Goal: Task Accomplishment & Management: Manage account settings

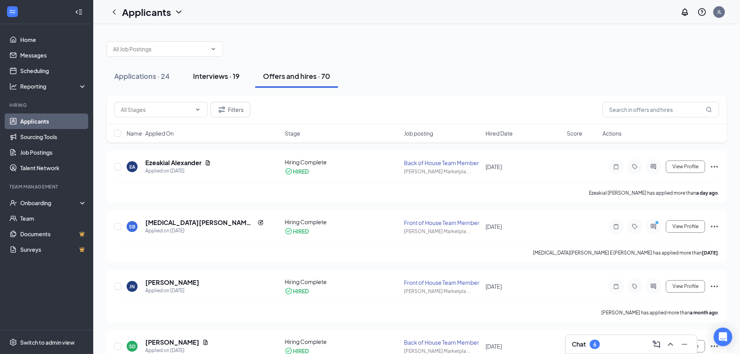
click at [218, 77] on div "Interviews · 19" at bounding box center [216, 76] width 47 height 10
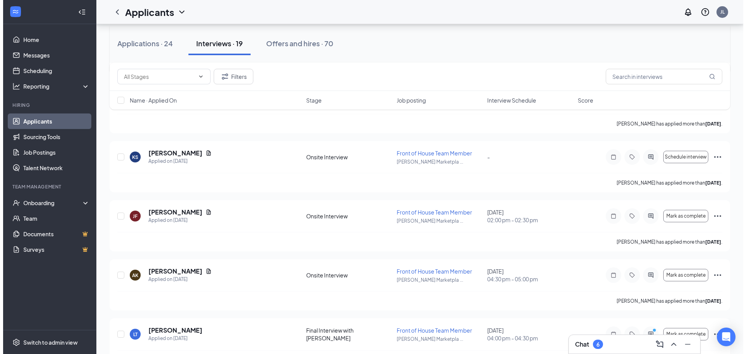
scroll to position [855, 0]
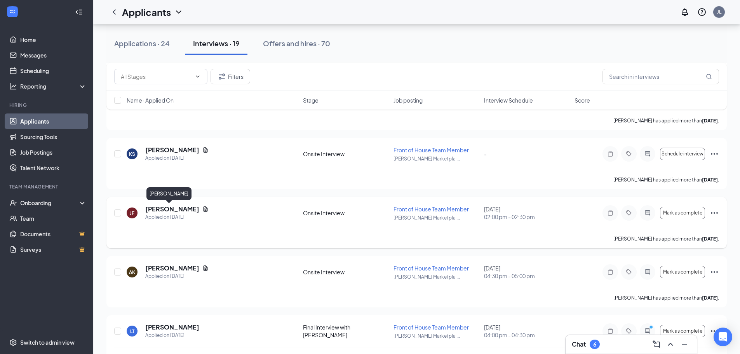
click at [167, 209] on h5 "[PERSON_NAME]" at bounding box center [172, 209] width 54 height 9
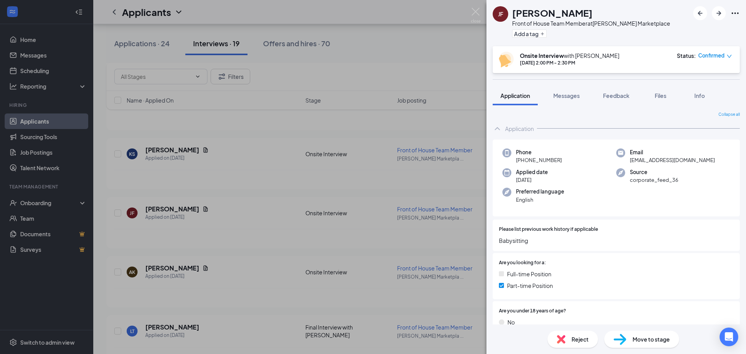
click at [628, 336] on div "Move to stage" at bounding box center [641, 339] width 75 height 17
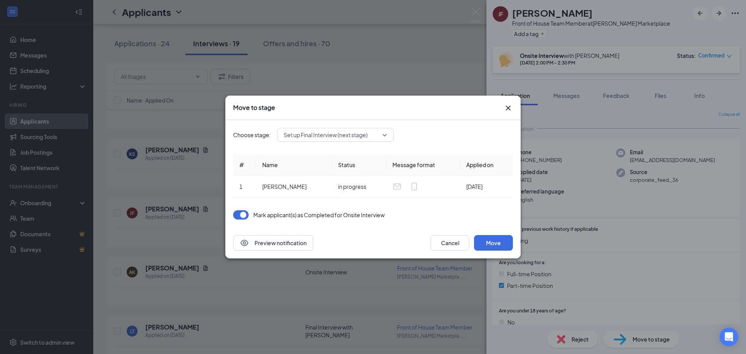
click at [363, 130] on span "Set up Final Interview (next stage)" at bounding box center [326, 135] width 84 height 12
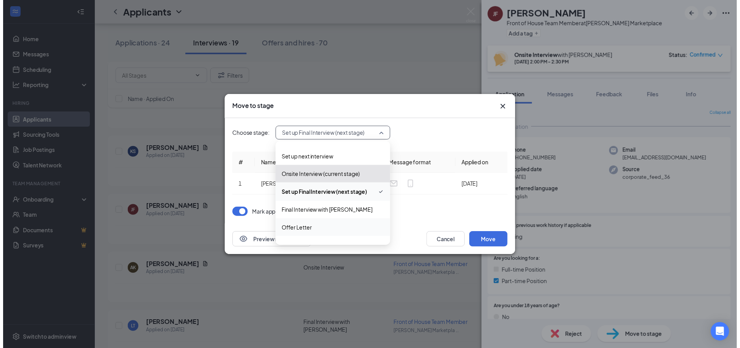
scroll to position [98, 0]
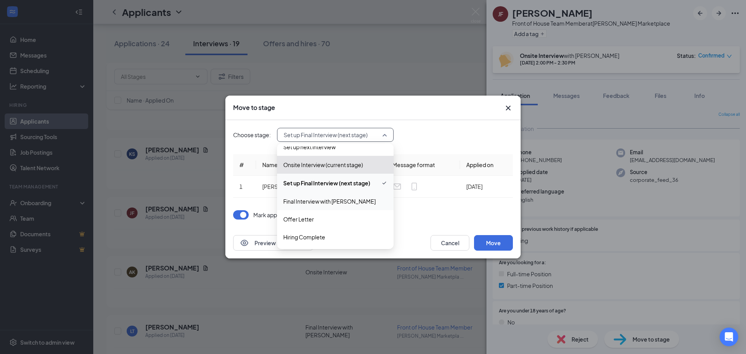
click at [331, 204] on span "Final Interview with [PERSON_NAME]" at bounding box center [329, 201] width 92 height 9
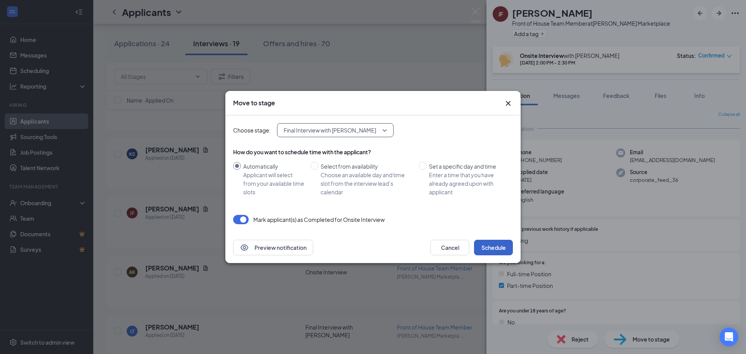
click at [494, 243] on button "Schedule" at bounding box center [493, 248] width 39 height 16
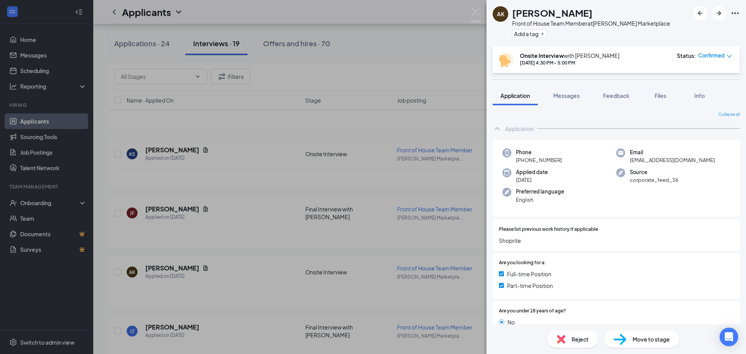
click at [476, 7] on div "AK [PERSON_NAME] Front of House Team Member at [PERSON_NAME] Marketplace Add a …" at bounding box center [373, 177] width 746 height 354
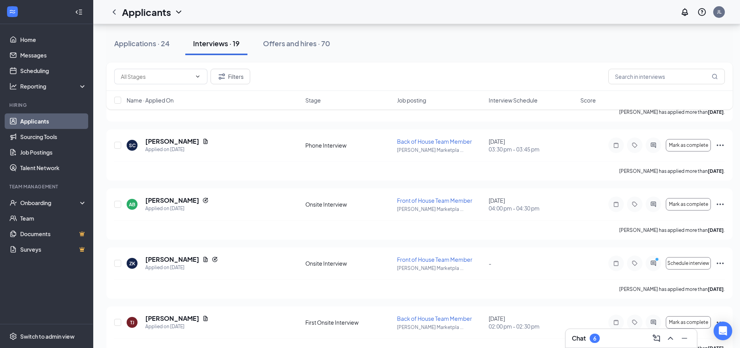
scroll to position [78, 0]
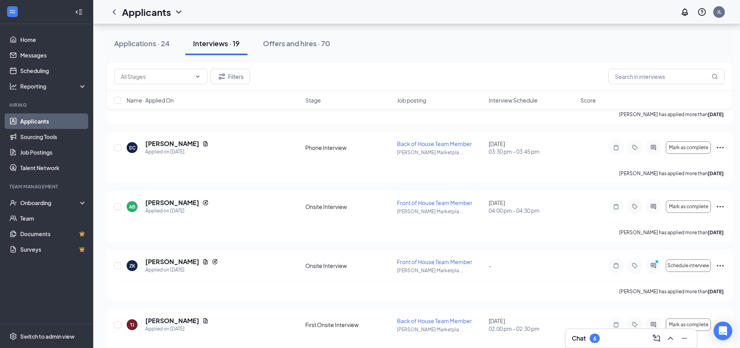
click at [530, 94] on div "Name · Applied On Stage Job posting Interview Schedule Score" at bounding box center [419, 100] width 626 height 19
click at [528, 101] on span "Interview Schedule" at bounding box center [513, 100] width 49 height 8
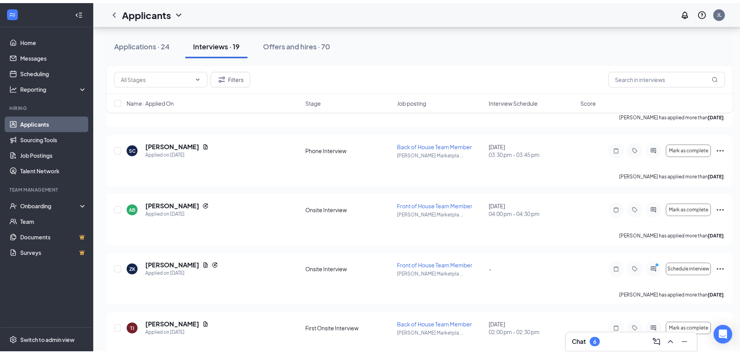
scroll to position [0, 0]
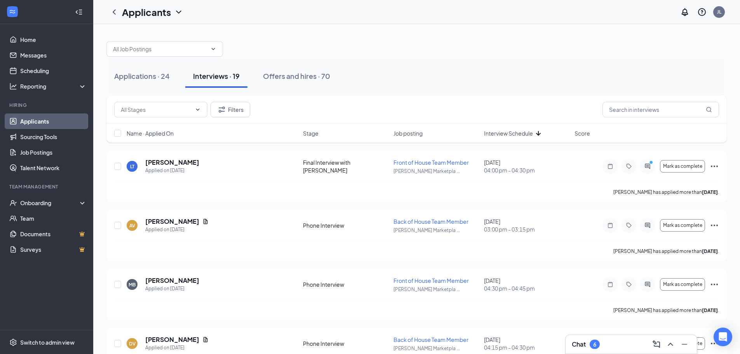
click at [525, 131] on span "Interview Schedule" at bounding box center [508, 133] width 49 height 8
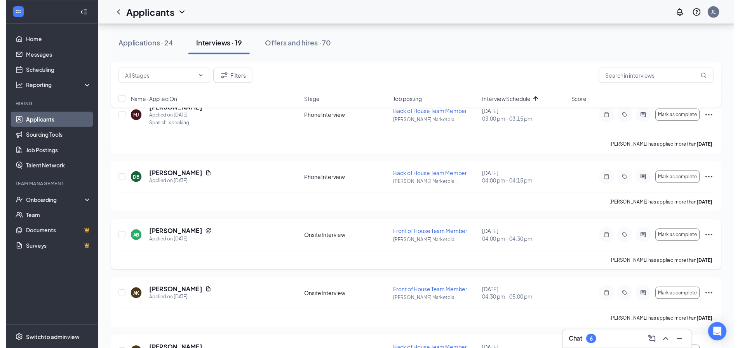
scroll to position [78, 0]
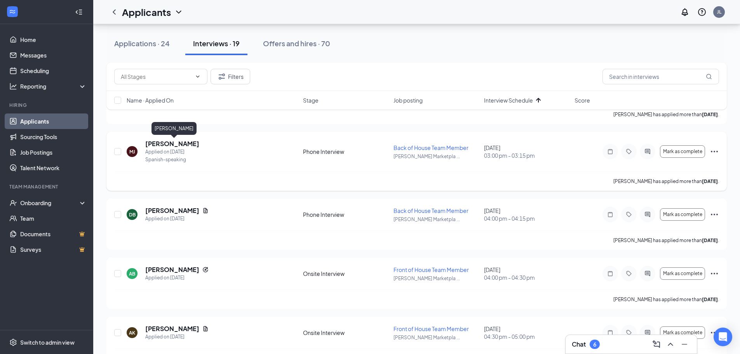
click at [199, 143] on h5 "[PERSON_NAME]" at bounding box center [172, 143] width 54 height 9
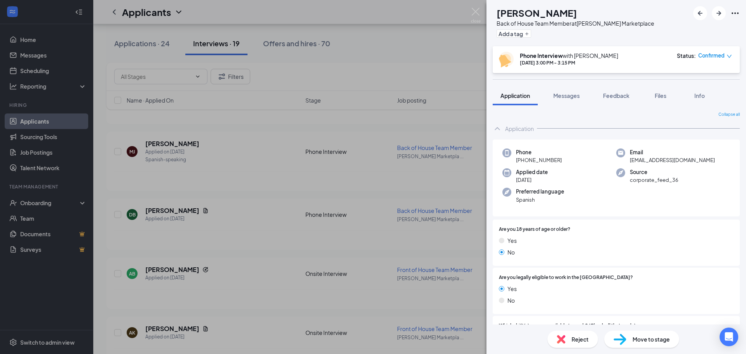
click at [722, 56] on span "Confirmed" at bounding box center [711, 56] width 26 height 8
click at [699, 80] on span "Request Reschedule" at bounding box center [687, 84] width 53 height 9
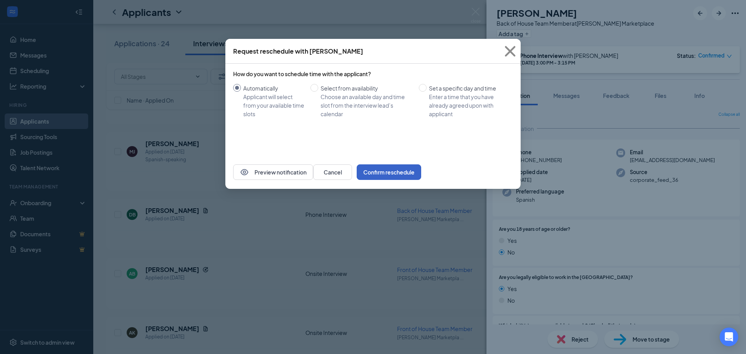
click at [421, 171] on button "Confirm reschedule" at bounding box center [389, 172] width 65 height 16
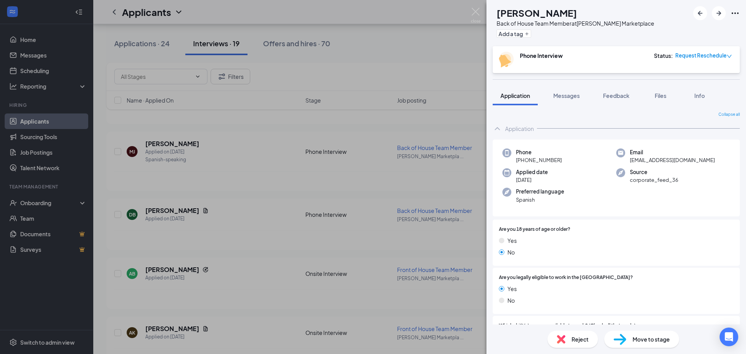
click at [392, 45] on div "[PERSON_NAME] [PERSON_NAME] Back of House Team Member at [PERSON_NAME] Marketpl…" at bounding box center [373, 177] width 746 height 354
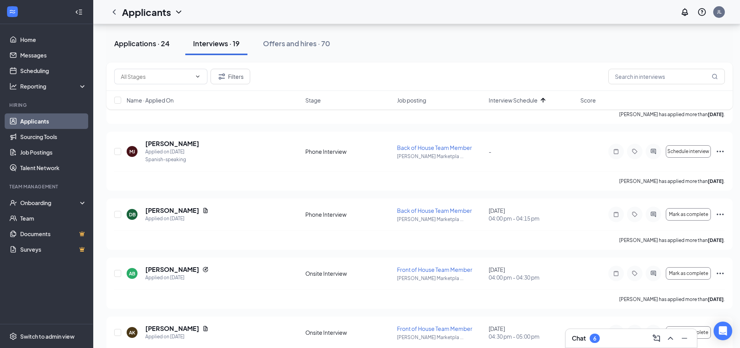
click at [169, 43] on div "Applications · 24" at bounding box center [142, 43] width 56 height 10
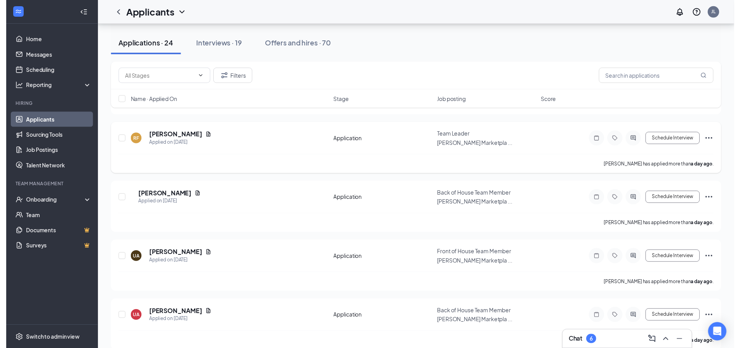
scroll to position [971, 0]
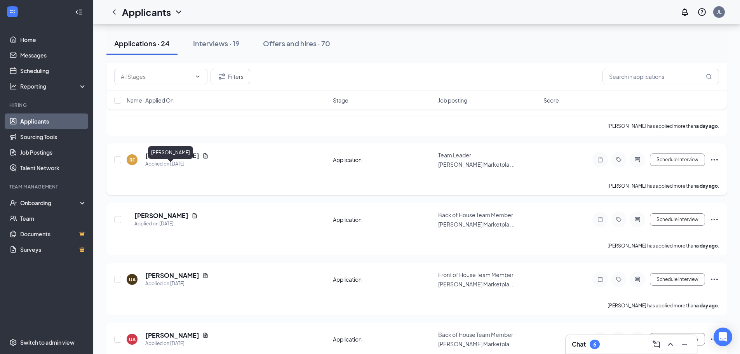
click at [173, 160] on h5 "[PERSON_NAME]" at bounding box center [172, 156] width 54 height 9
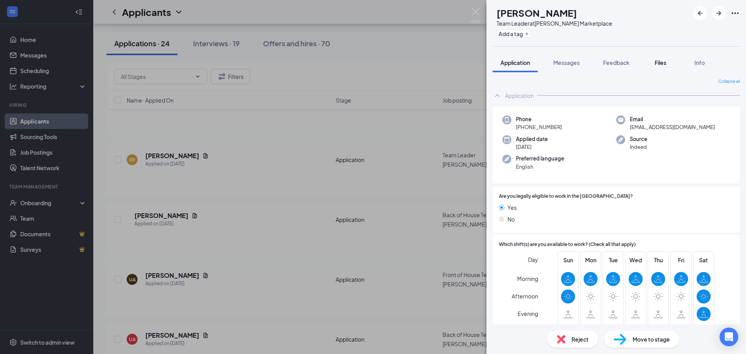
click at [655, 60] on div "Files" at bounding box center [661, 63] width 16 height 8
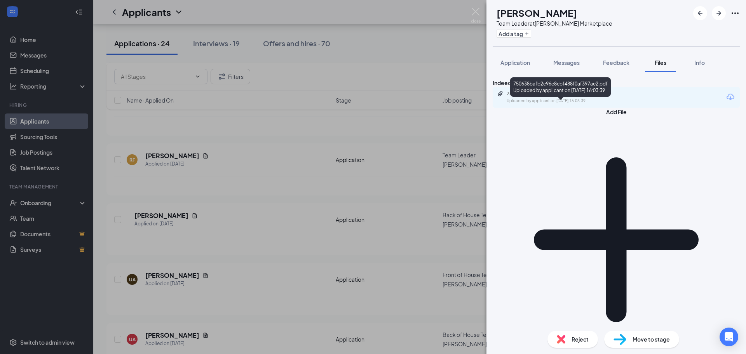
click at [564, 104] on div "750638bafb2e96e8cbf488f0af397ae2.pdf Uploaded by applicant on [DATE] 16:03:39" at bounding box center [560, 98] width 126 height 14
click at [414, 72] on div "RF [PERSON_NAME] Team Leader at [PERSON_NAME] Marketplace Add a tag Application…" at bounding box center [373, 177] width 746 height 354
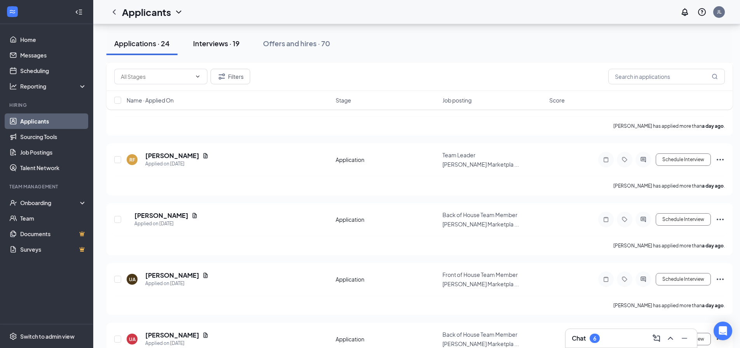
click at [226, 37] on button "Interviews · 19" at bounding box center [216, 43] width 62 height 23
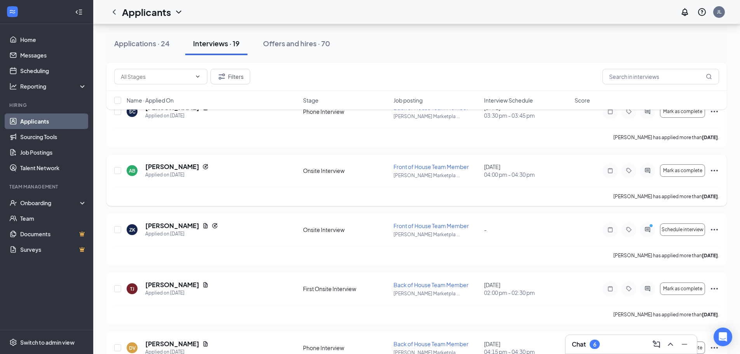
scroll to position [117, 0]
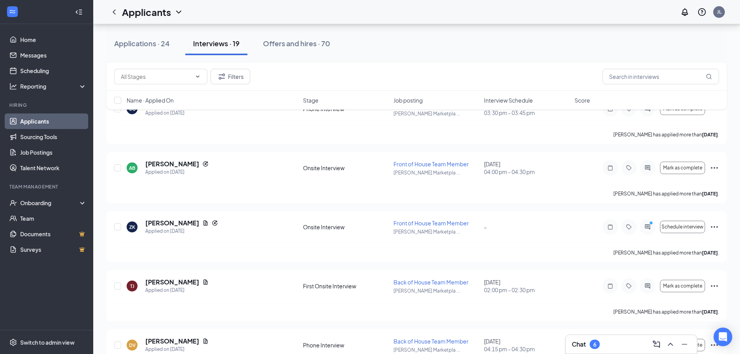
click at [518, 99] on span "Interview Schedule" at bounding box center [508, 100] width 49 height 8
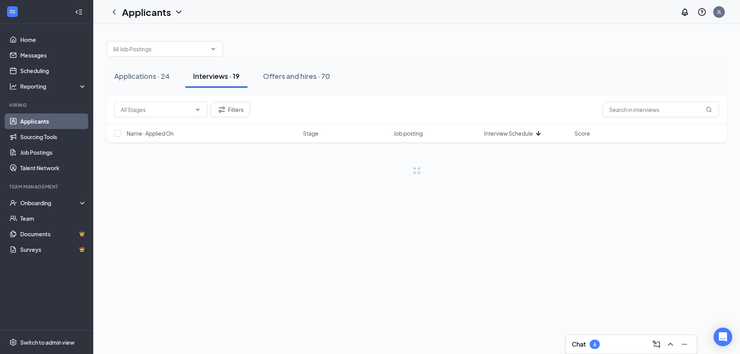
scroll to position [0, 0]
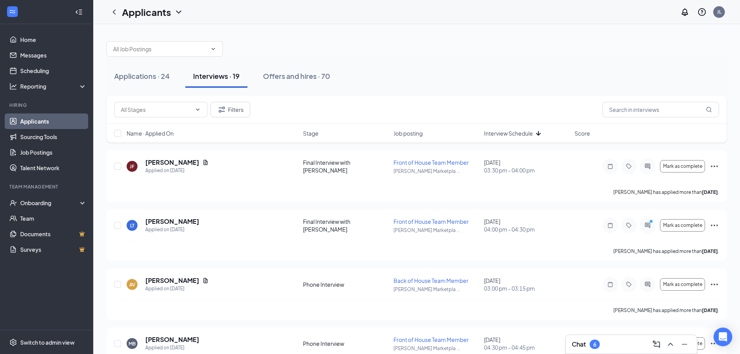
click at [512, 134] on span "Interview Schedule" at bounding box center [508, 133] width 49 height 8
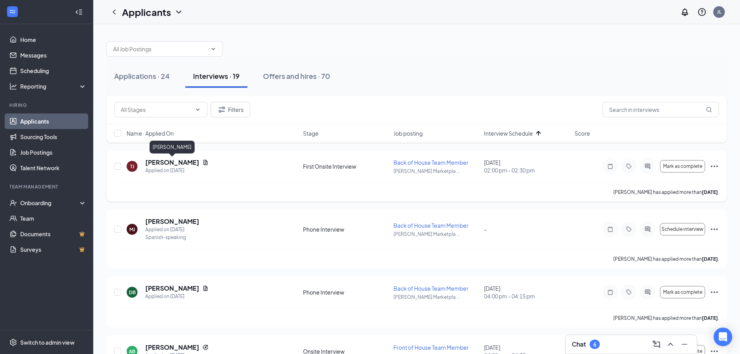
click at [174, 159] on h5 "[PERSON_NAME]" at bounding box center [172, 162] width 54 height 9
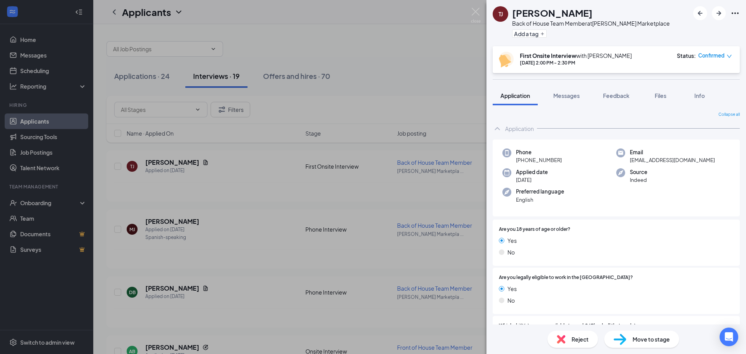
click at [563, 337] on img at bounding box center [561, 339] width 9 height 9
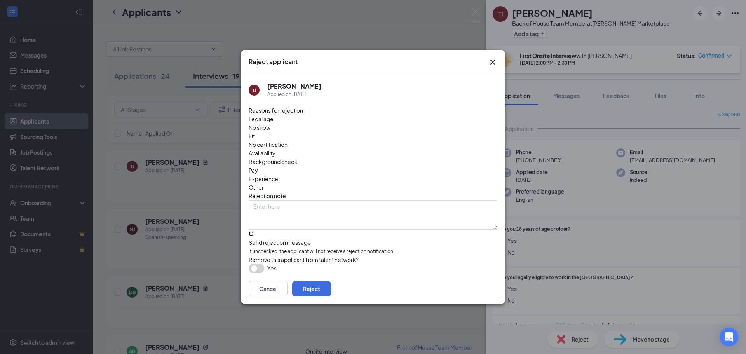
click at [254, 231] on input "Send rejection message If unchecked, the applicant will not receive a rejection…" at bounding box center [251, 233] width 5 height 5
checkbox input "true"
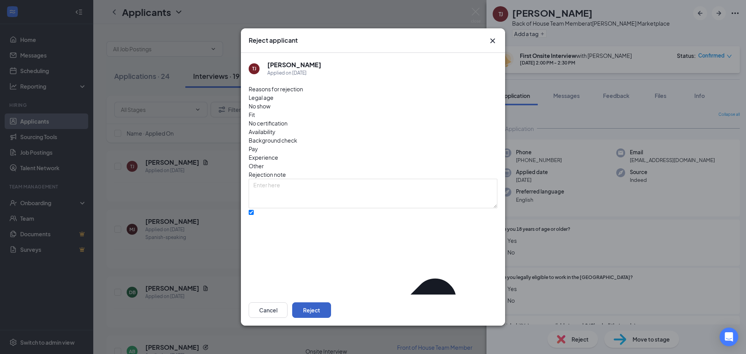
click at [331, 302] on button "Reject" at bounding box center [311, 310] width 39 height 16
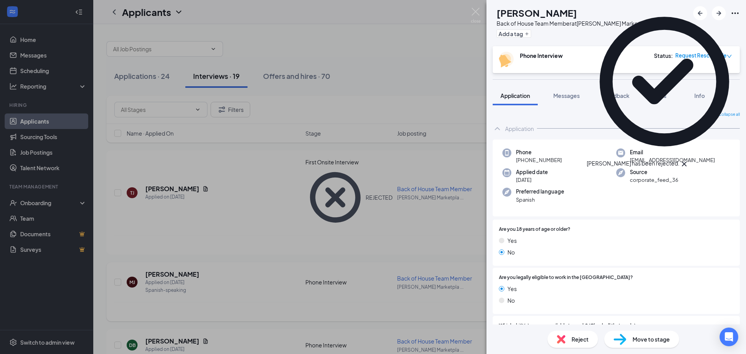
click at [318, 226] on div "[PERSON_NAME] [PERSON_NAME] Back of House Team Member at [PERSON_NAME] Marketpl…" at bounding box center [373, 177] width 746 height 354
